Goal: Transaction & Acquisition: Download file/media

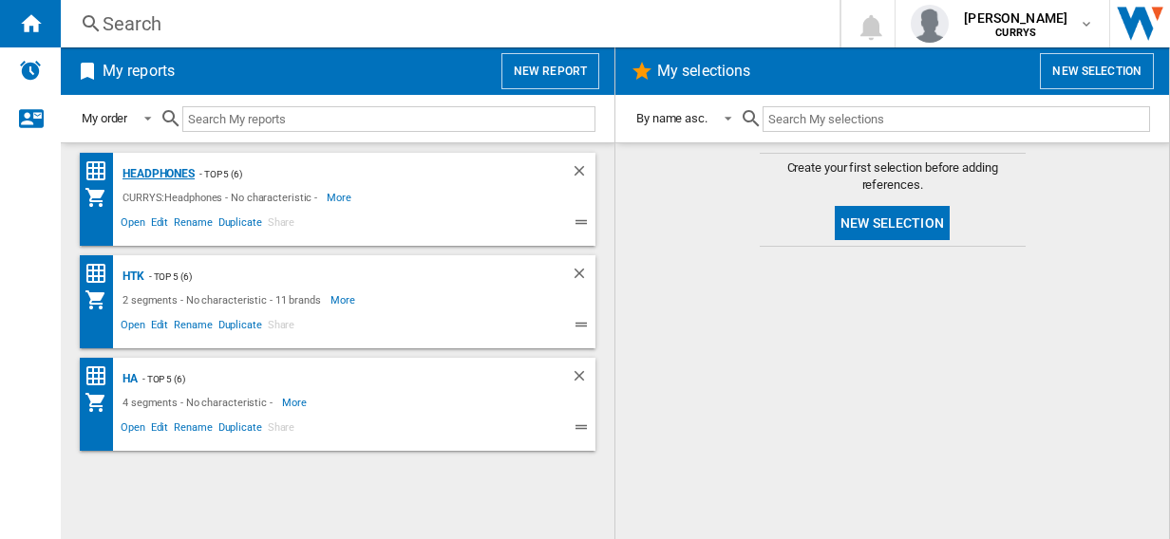
click at [159, 171] on div "Headphones" at bounding box center [156, 174] width 77 height 24
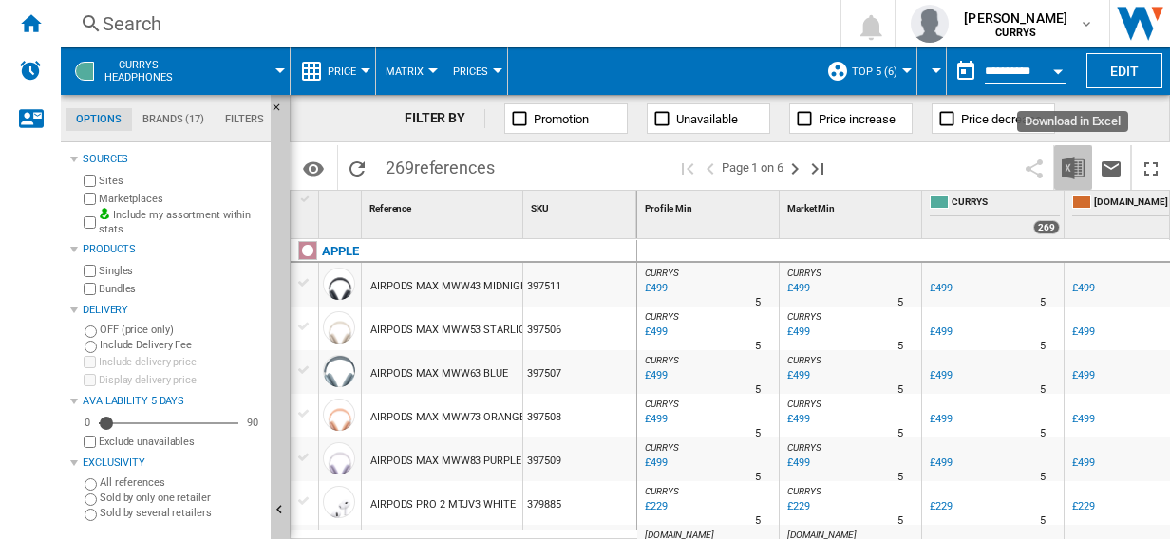
click at [1075, 166] on img "Download in Excel" at bounding box center [1073, 168] width 23 height 23
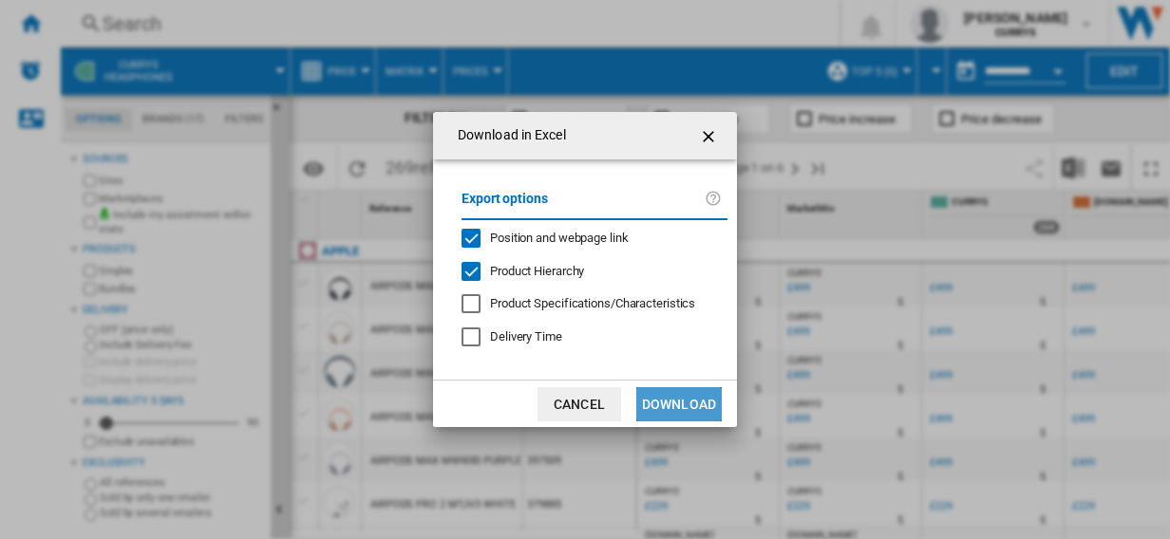
click at [693, 399] on button "Download" at bounding box center [678, 404] width 85 height 34
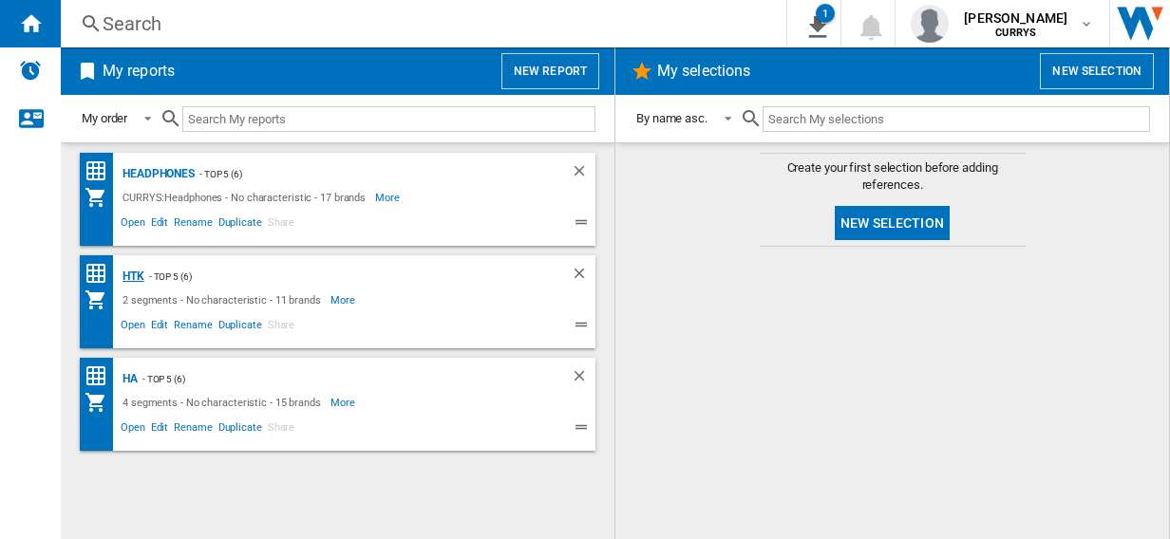
click at [128, 273] on div "HTK" at bounding box center [131, 277] width 27 height 24
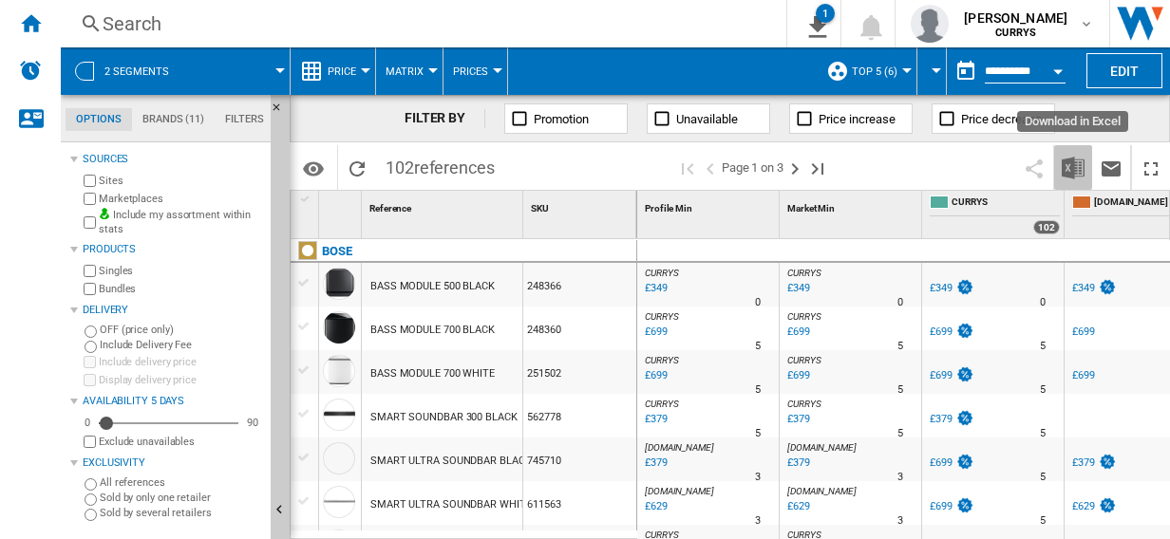
click at [1075, 169] on img "Download in Excel" at bounding box center [1073, 168] width 23 height 23
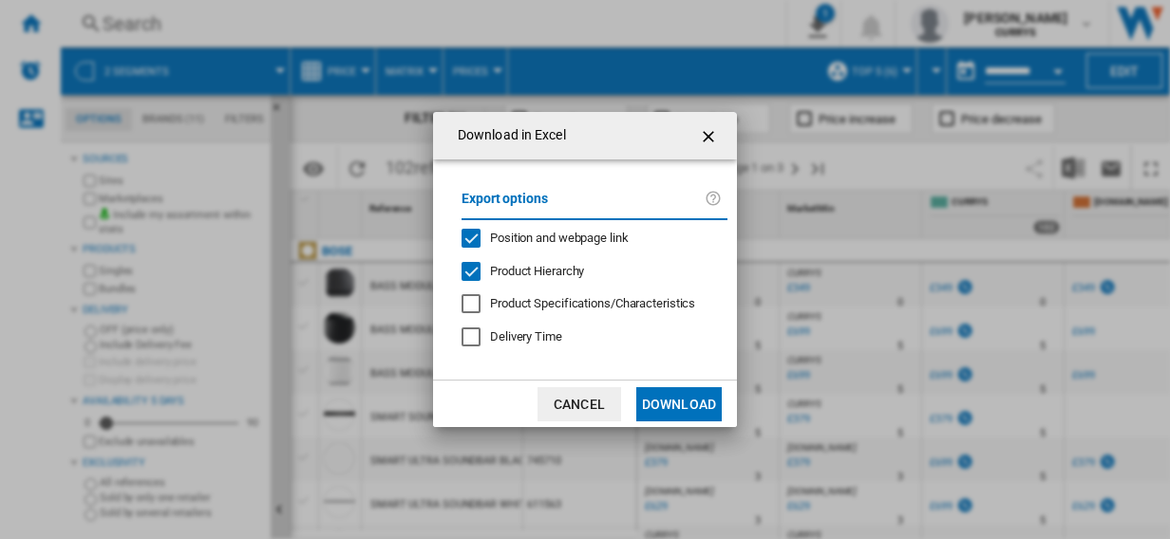
click at [690, 405] on button "Download" at bounding box center [678, 404] width 85 height 34
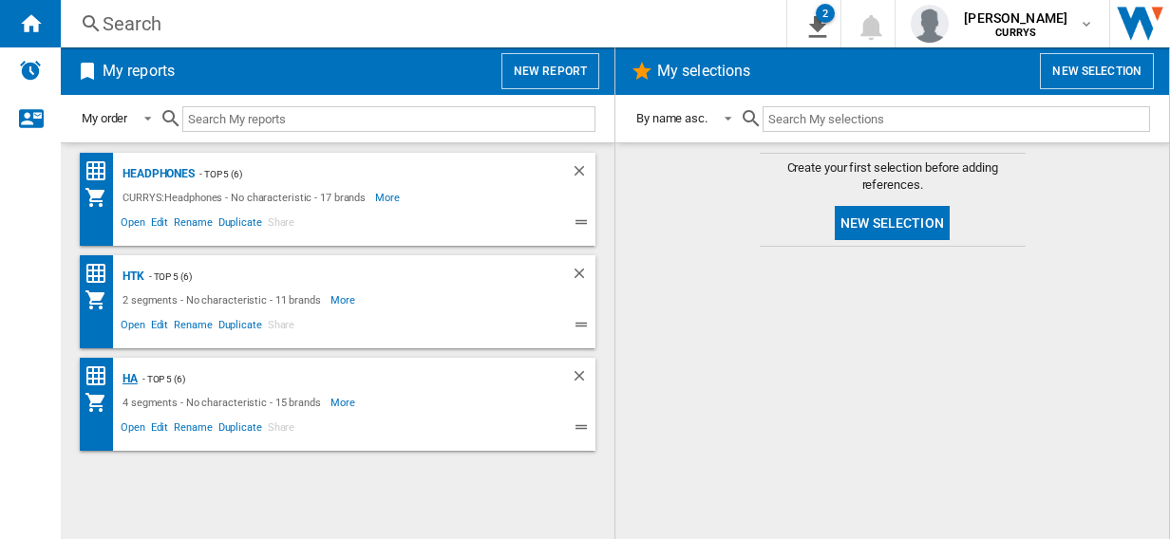
click at [134, 382] on div "HA" at bounding box center [128, 379] width 20 height 24
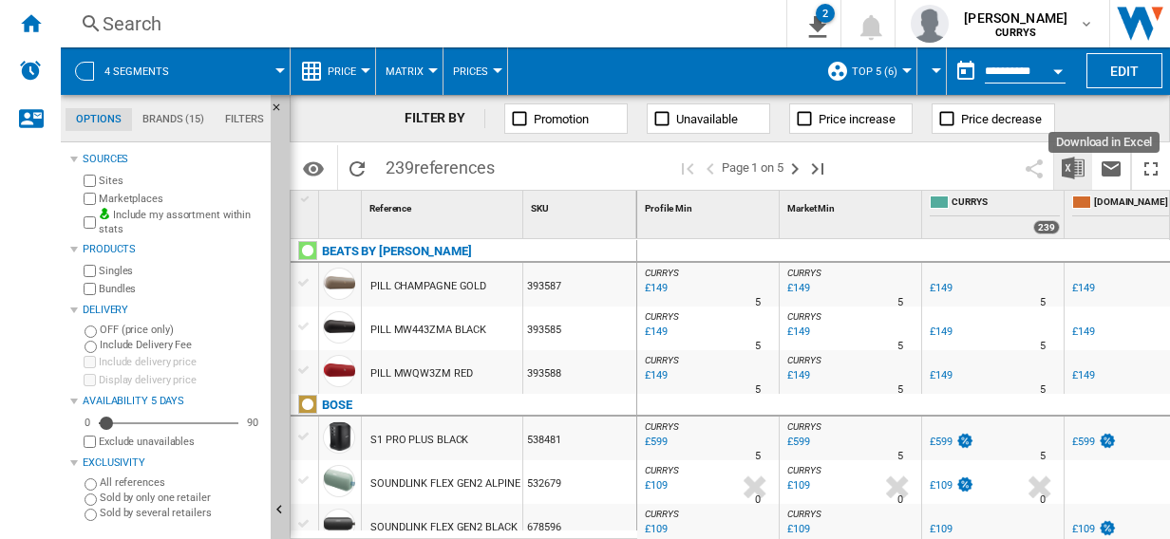
click at [1071, 163] on img "Download in Excel" at bounding box center [1073, 168] width 23 height 23
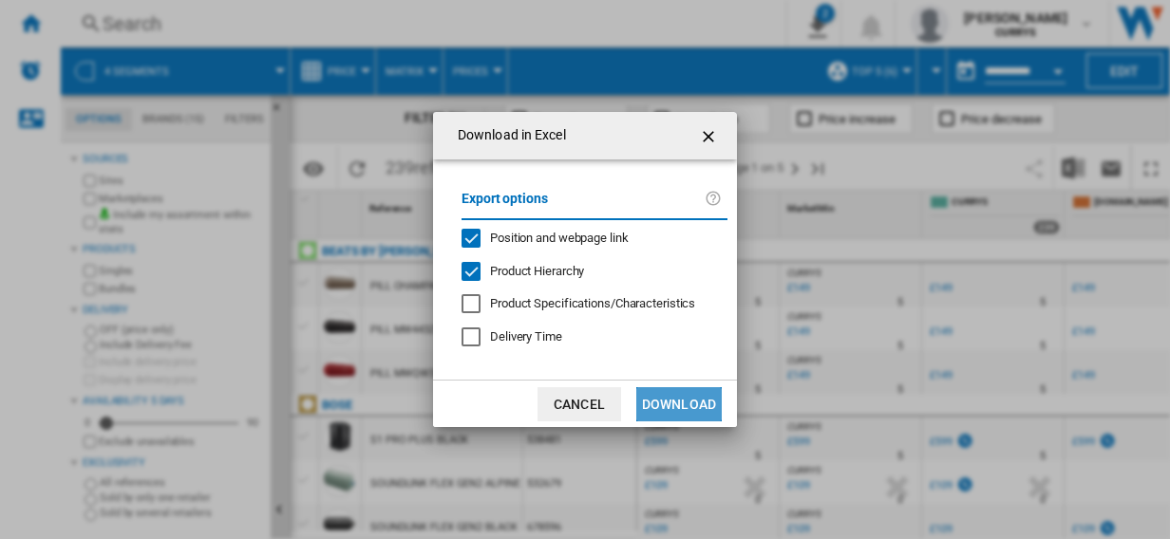
click at [696, 399] on button "Download" at bounding box center [678, 404] width 85 height 34
